Goal: Complete application form

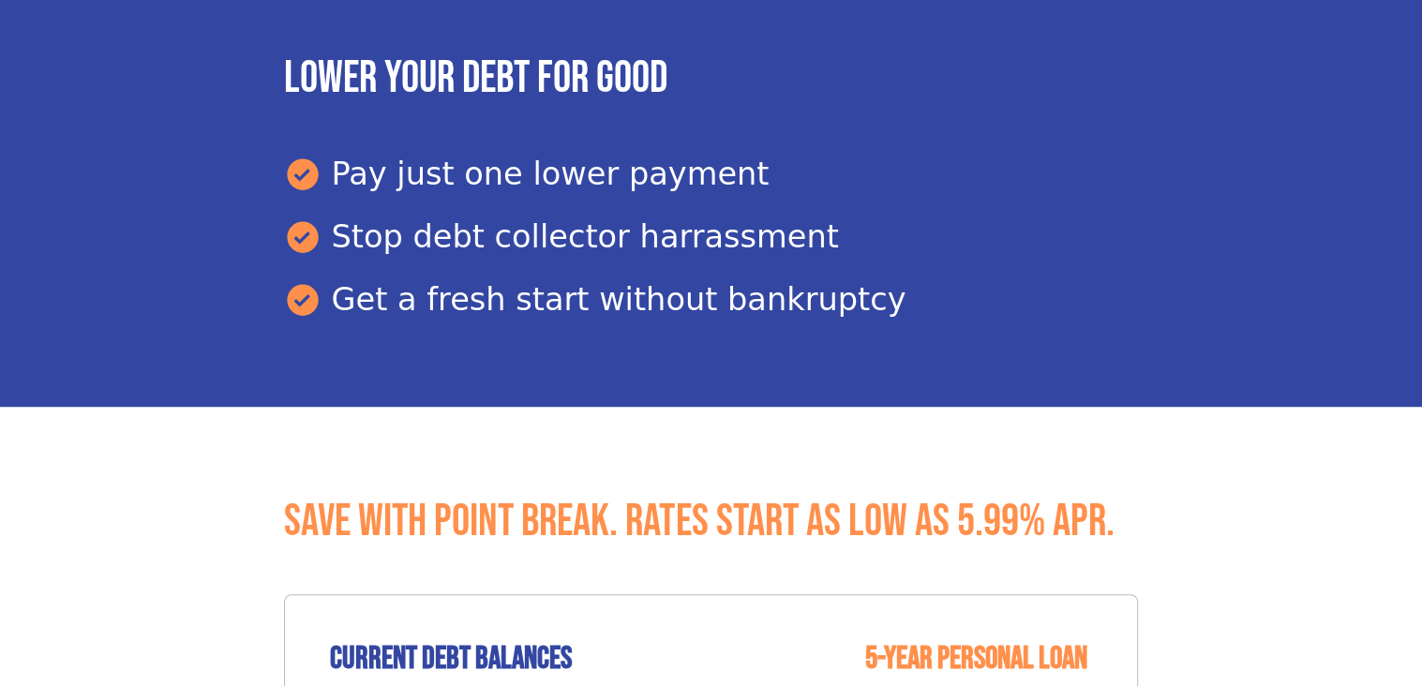
scroll to position [937, 0]
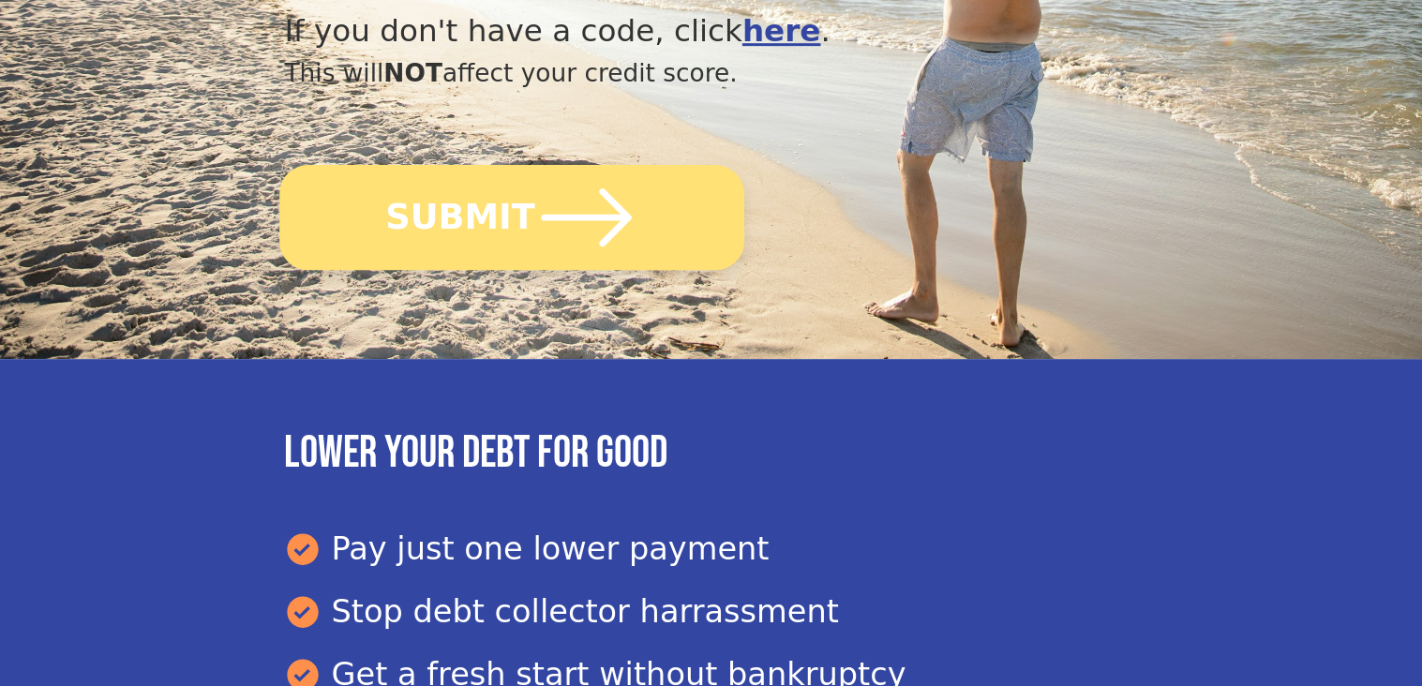
click at [469, 220] on button "SUBMIT" at bounding box center [512, 217] width 465 height 105
